Goal: Task Accomplishment & Management: Use online tool/utility

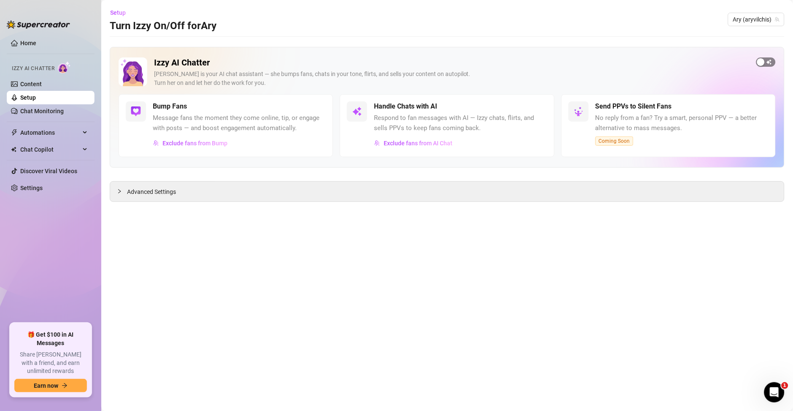
click at [767, 63] on span "button" at bounding box center [766, 61] width 19 height 9
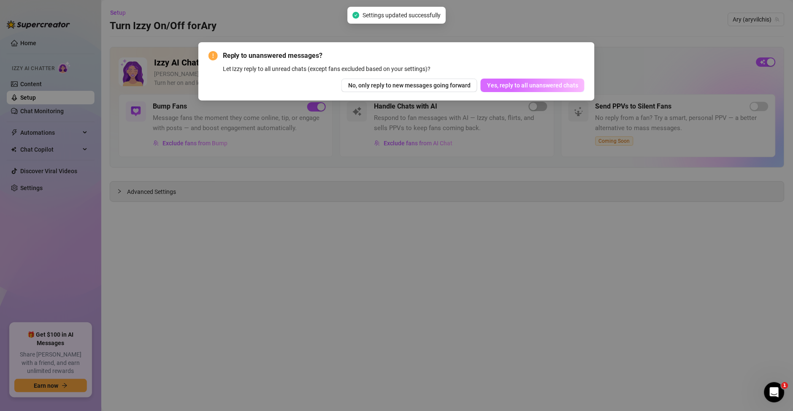
click at [522, 84] on span "Yes, reply to all unanswered chats" at bounding box center [532, 85] width 91 height 7
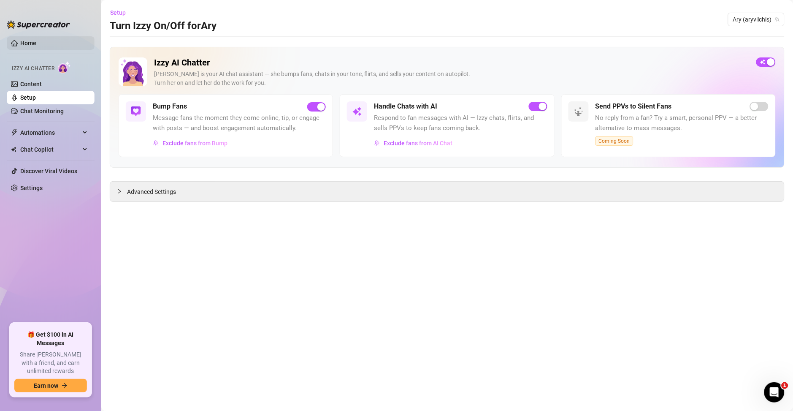
click at [21, 45] on link "Home" at bounding box center [28, 43] width 16 height 7
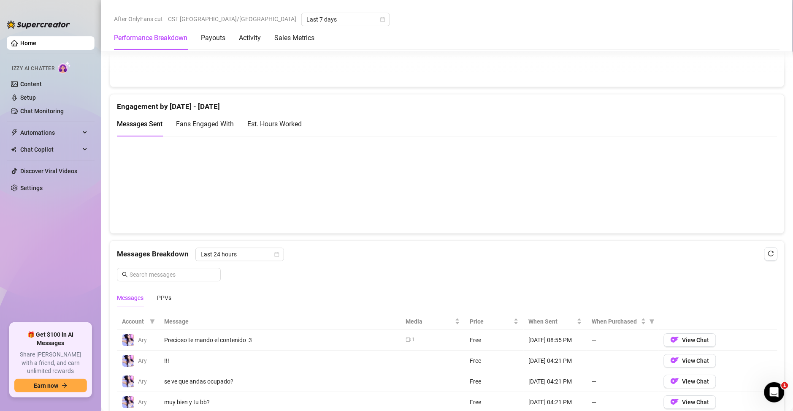
scroll to position [547, 0]
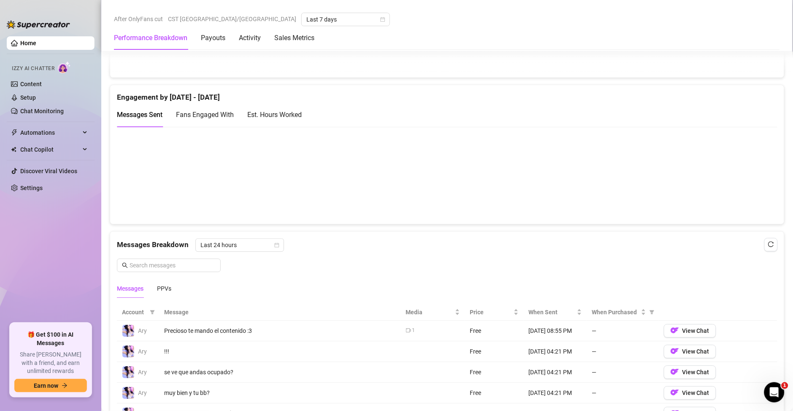
click at [286, 111] on div "Est. Hours Worked" at bounding box center [274, 114] width 54 height 11
